Goal: Information Seeking & Learning: Check status

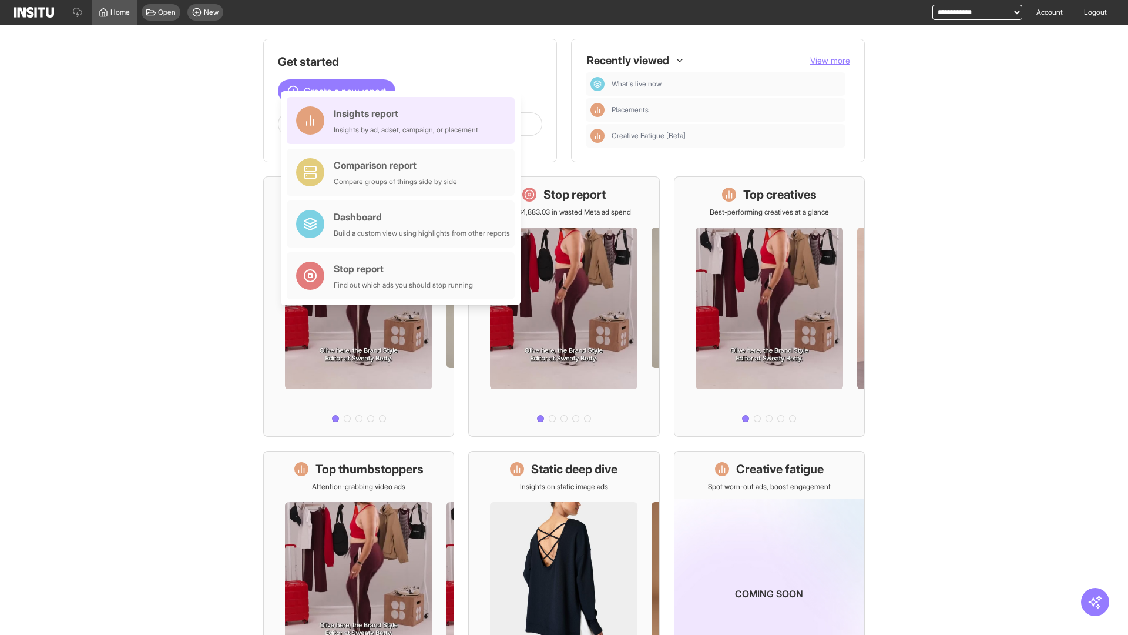
click at [404, 120] on div "Insights report Insights by ad, adset, campaign, or placement" at bounding box center [406, 120] width 145 height 28
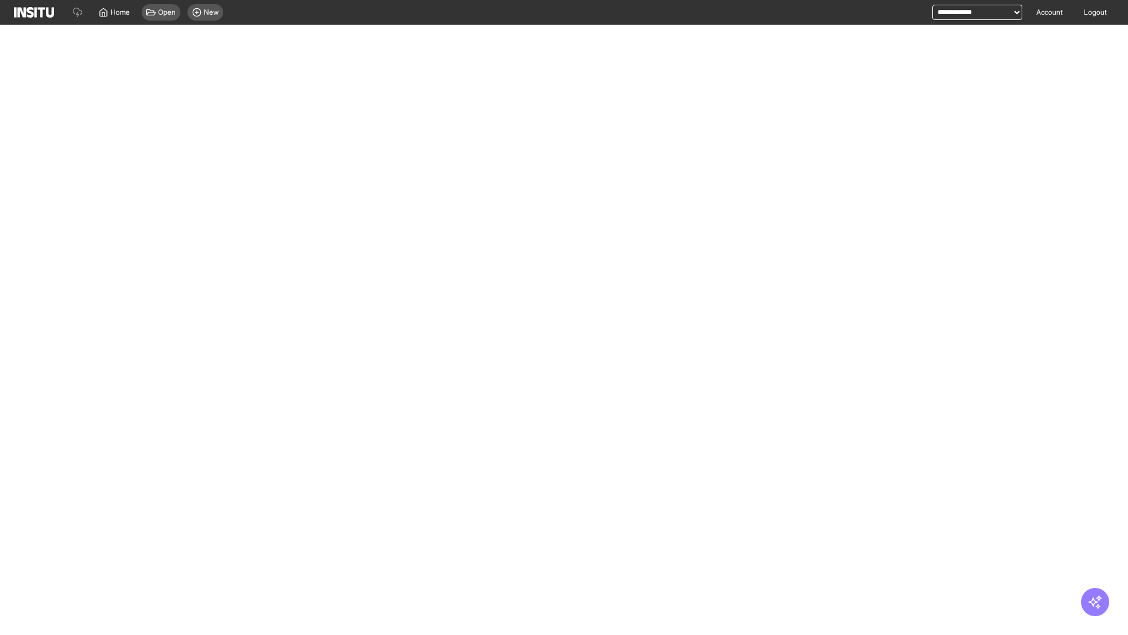
select select "**"
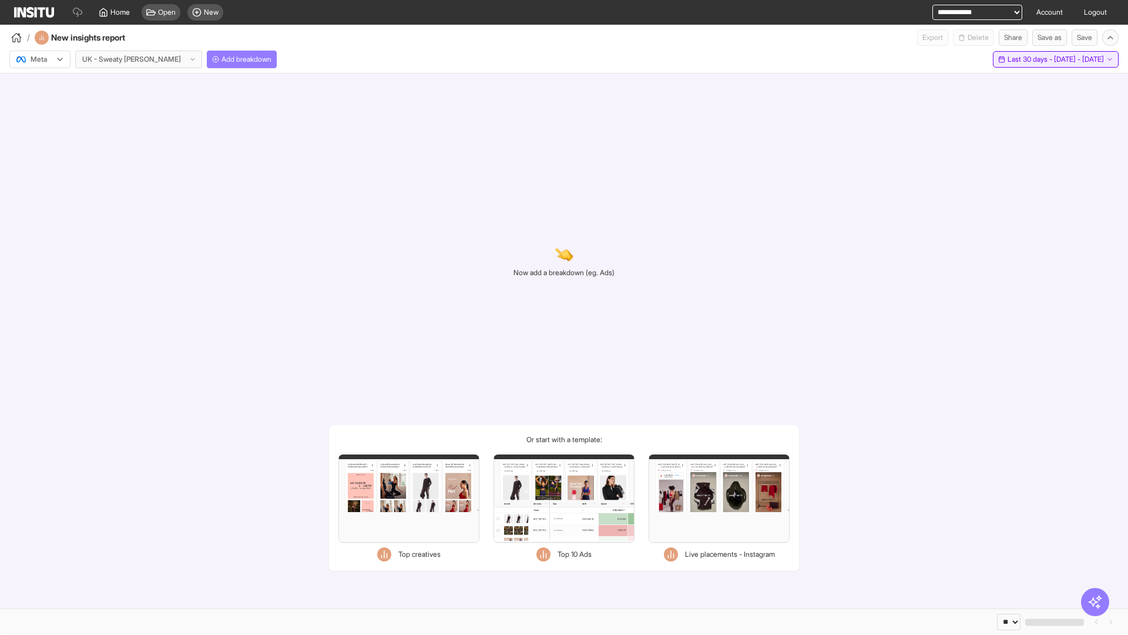
click at [1029, 59] on span "Last 30 days - [DATE] - [DATE]" at bounding box center [1056, 59] width 96 height 9
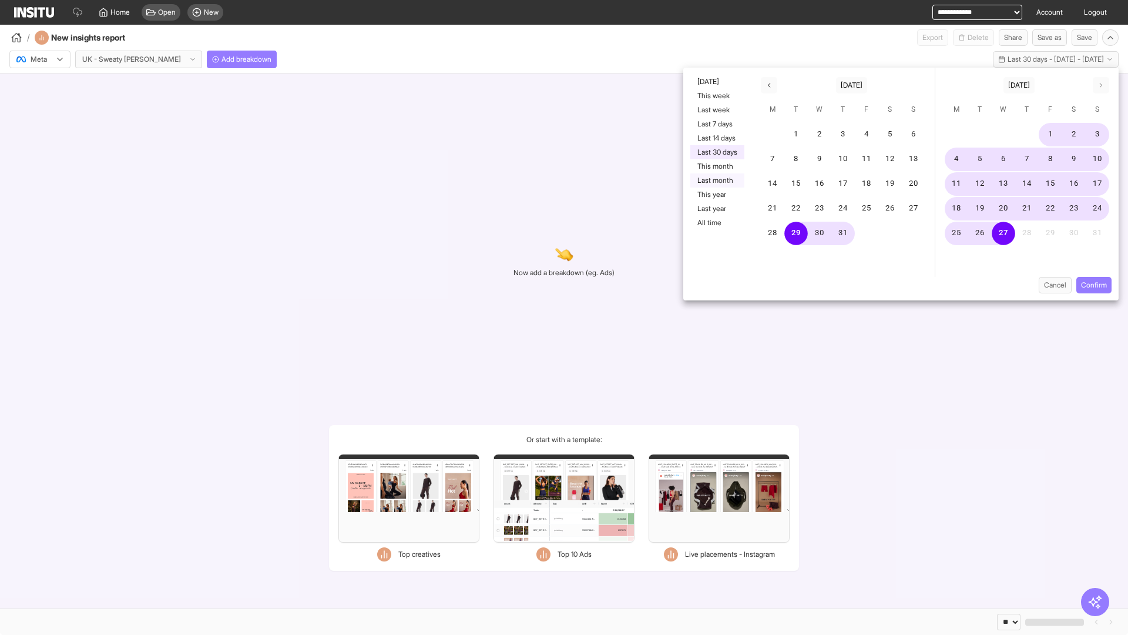
click at [716, 180] on button "Last month" at bounding box center [718, 180] width 54 height 14
